Goal: Task Accomplishment & Management: Use online tool/utility

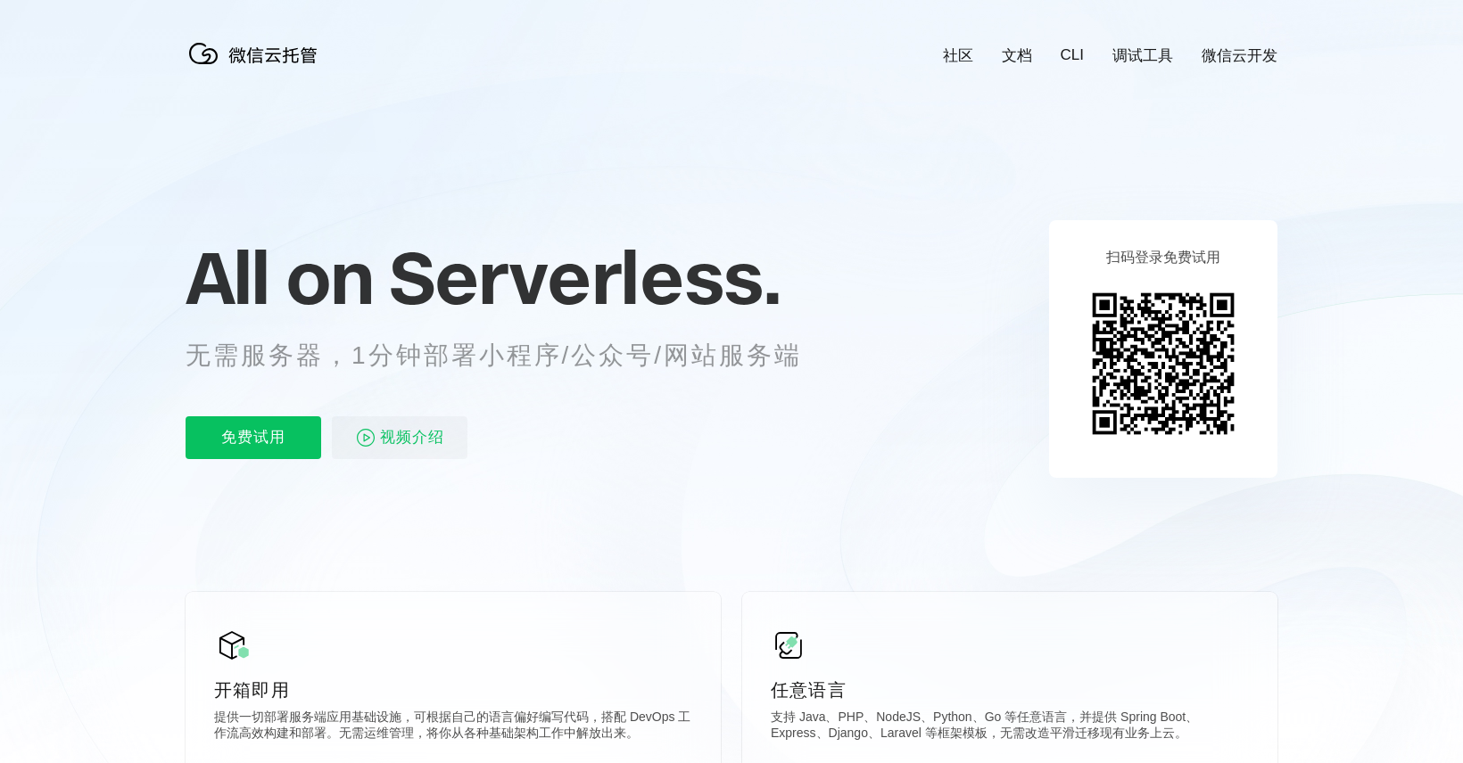
scroll to position [0, 3172]
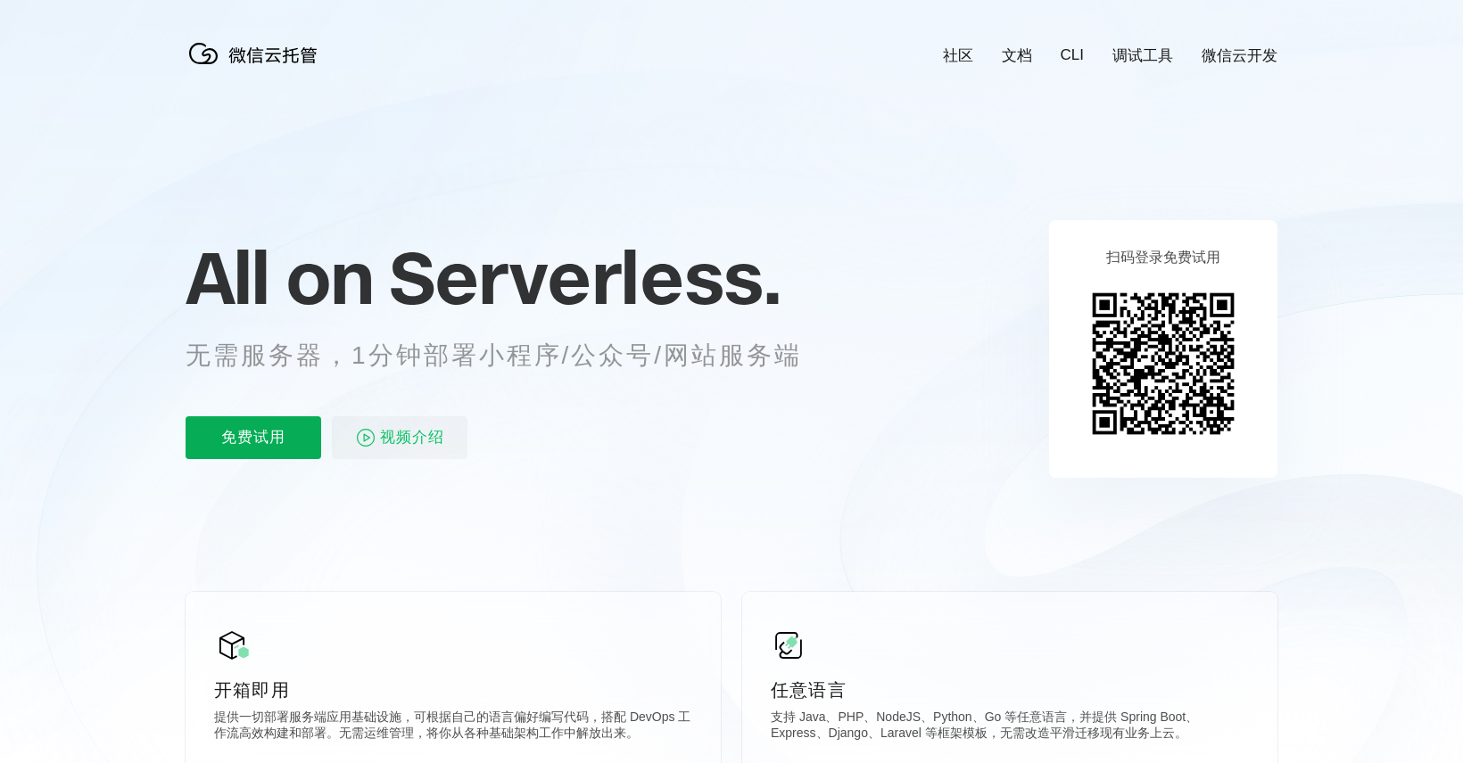
click at [256, 422] on p "免费试用" at bounding box center [254, 438] width 136 height 43
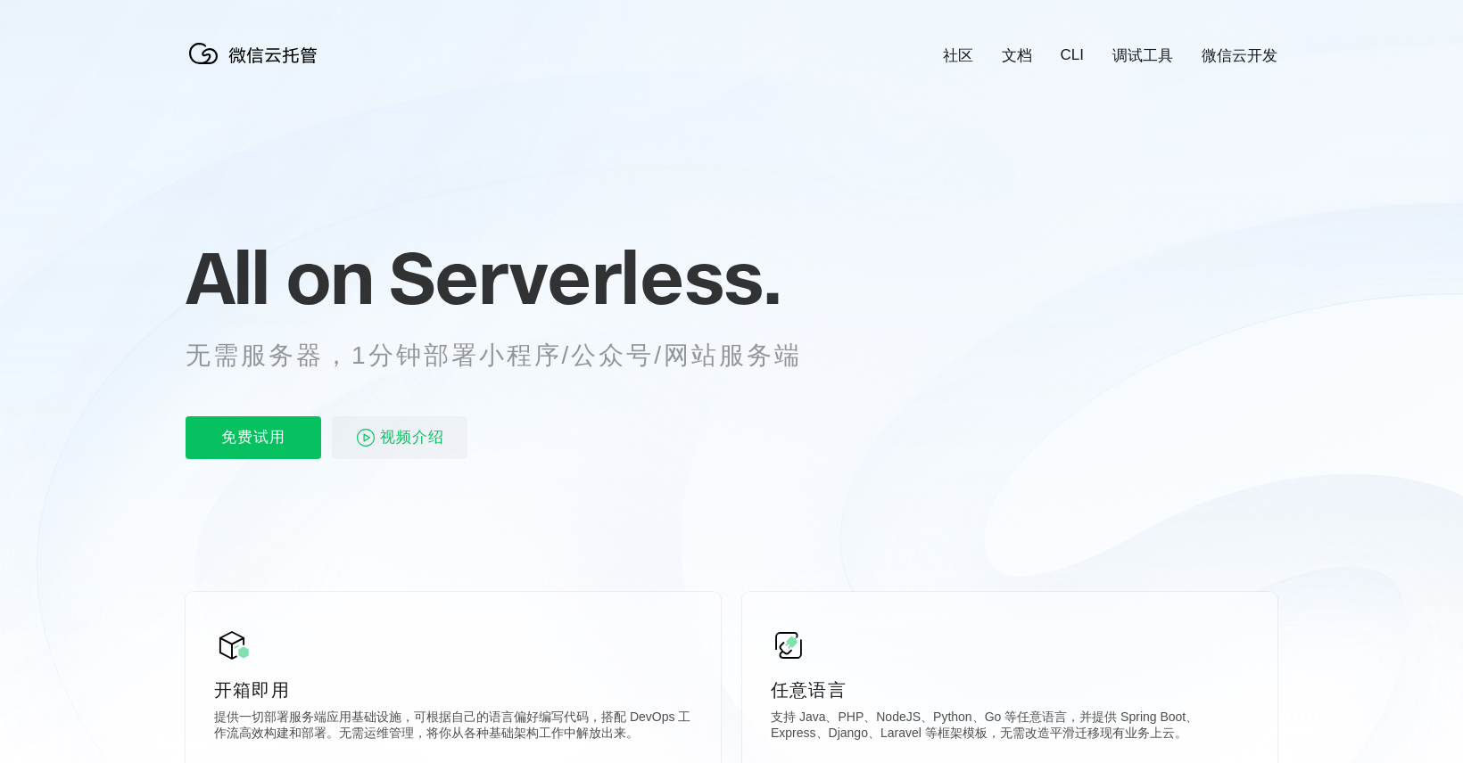
scroll to position [0, 3172]
